Goal: Task Accomplishment & Management: Use online tool/utility

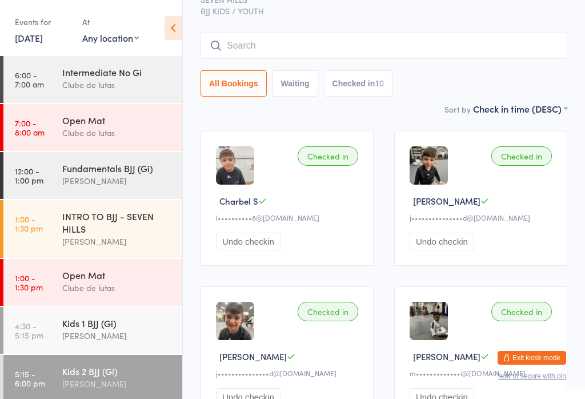
scroll to position [146, 0]
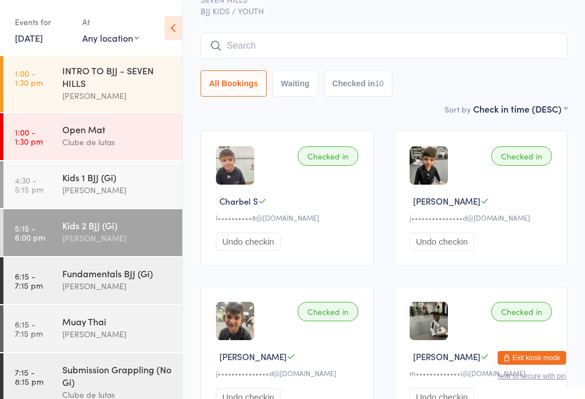
click at [471, 55] on input "search" at bounding box center [383, 46] width 367 height 26
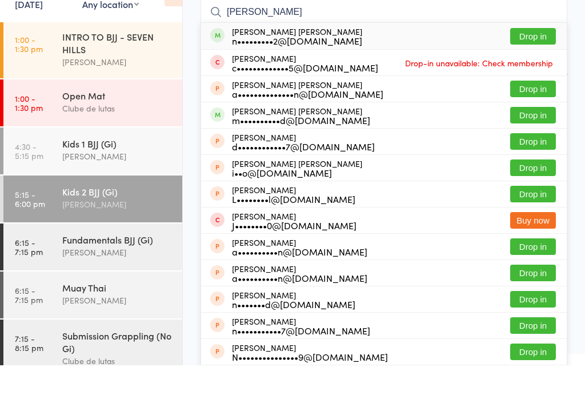
type input "[PERSON_NAME]"
click at [545, 62] on button "Drop in" at bounding box center [533, 70] width 46 height 17
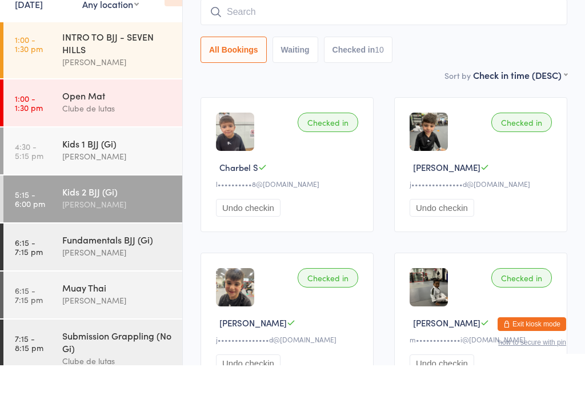
scroll to position [103, 0]
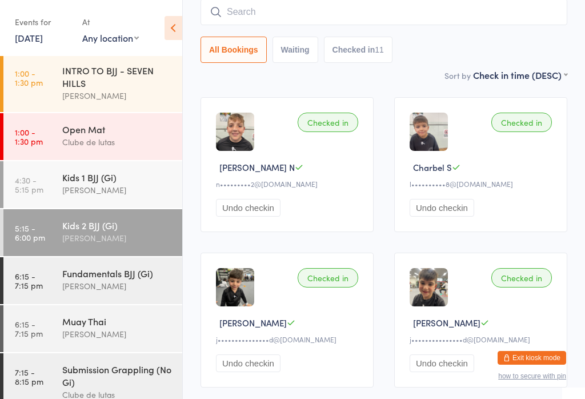
click at [473, 15] on input "search" at bounding box center [383, 12] width 367 height 26
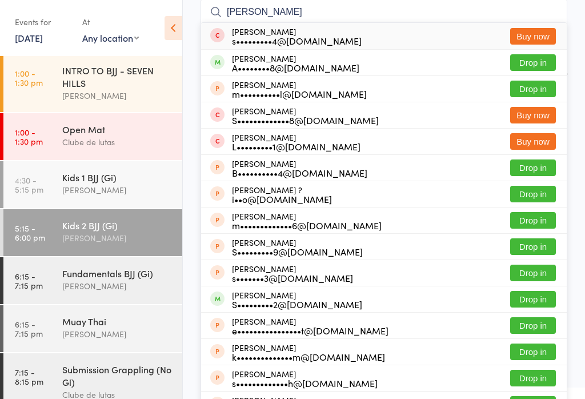
type input "[PERSON_NAME]"
click at [542, 61] on button "Drop in" at bounding box center [533, 62] width 46 height 17
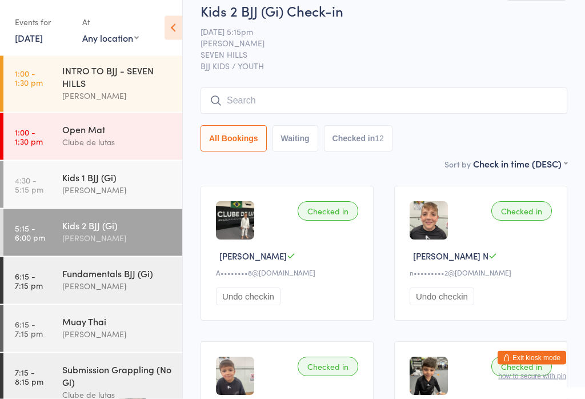
scroll to position [0, 0]
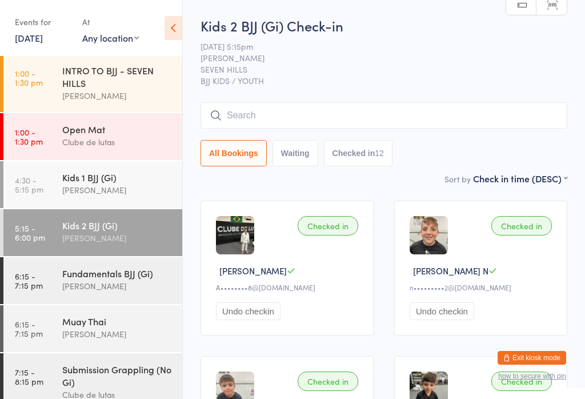
click at [277, 108] on input "search" at bounding box center [383, 115] width 367 height 26
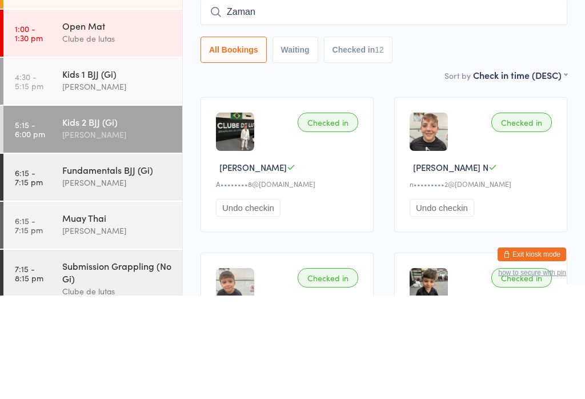
type input "Zamani"
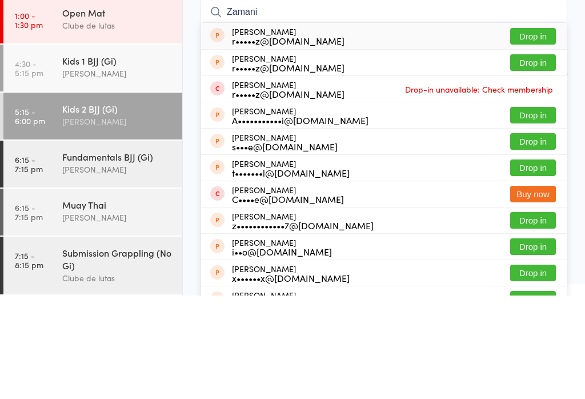
scroll to position [163, 0]
click at [70, 254] on div "Fundamentals BJJ (Gi)" at bounding box center [117, 260] width 110 height 13
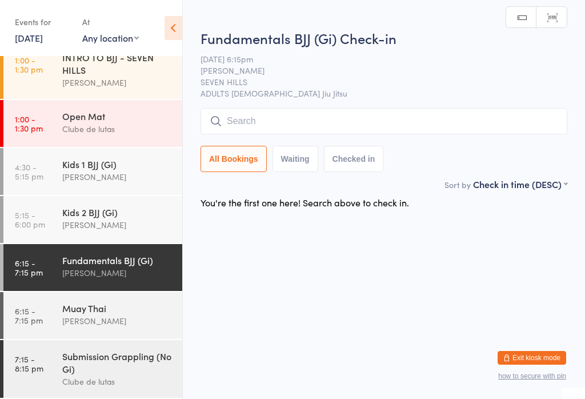
click at [318, 118] on input "search" at bounding box center [383, 121] width 367 height 26
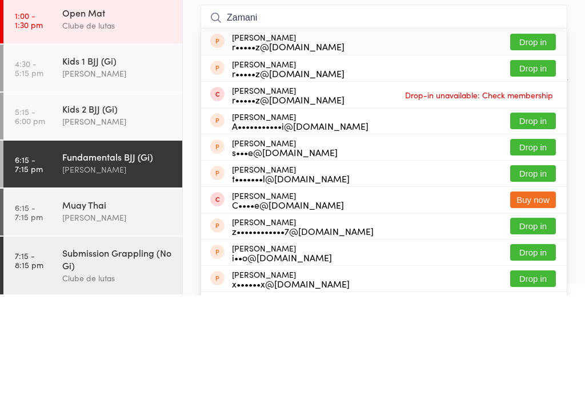
type input "Zamani"
click at [548, 163] on button "Drop in" at bounding box center [533, 171] width 46 height 17
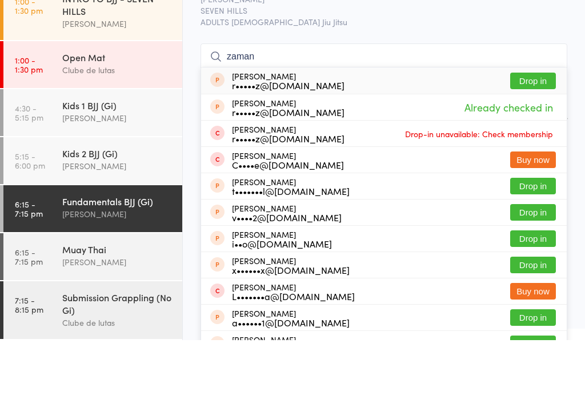
type input "zaman"
click at [542, 131] on button "Drop in" at bounding box center [533, 139] width 46 height 17
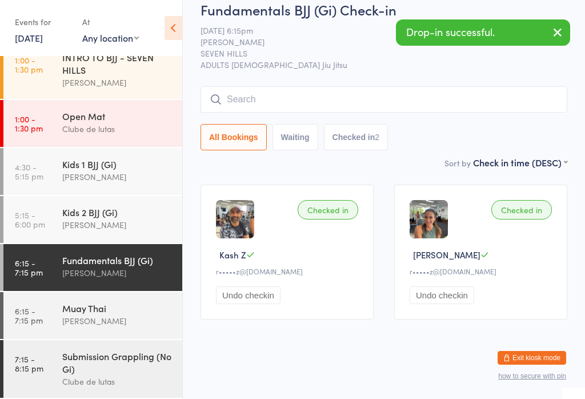
click at [69, 219] on div "[PERSON_NAME]" at bounding box center [117, 224] width 110 height 13
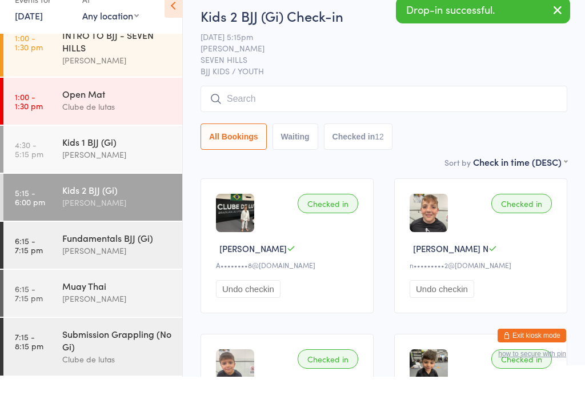
scroll to position [22, 0]
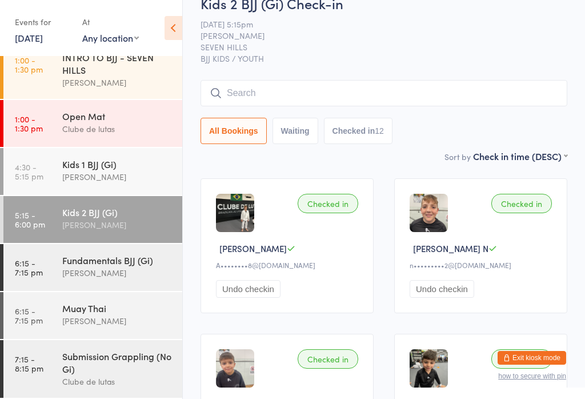
click at [231, 381] on img at bounding box center [235, 368] width 38 height 38
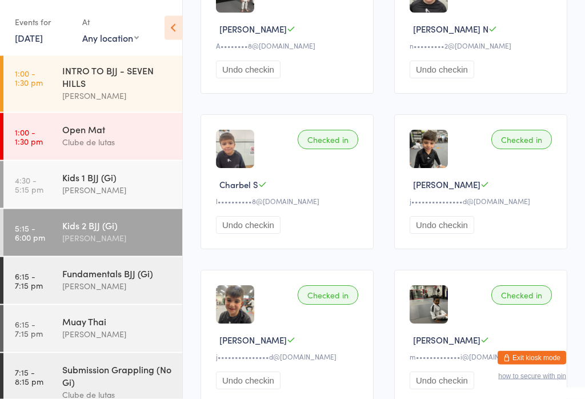
scroll to position [240, 0]
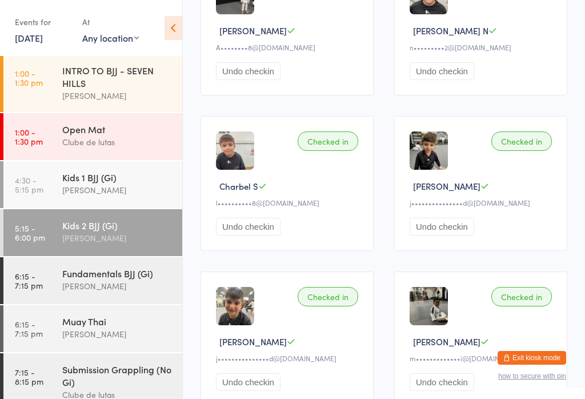
click at [519, 306] on div "Checked in" at bounding box center [521, 296] width 61 height 19
click at [533, 306] on div "Checked in" at bounding box center [521, 296] width 61 height 19
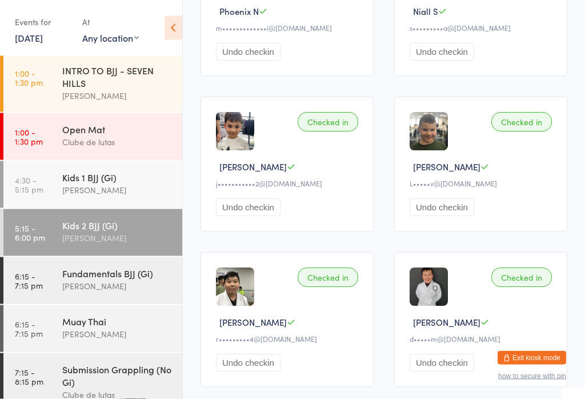
scroll to position [726, 0]
